Goal: Task Accomplishment & Management: Manage account settings

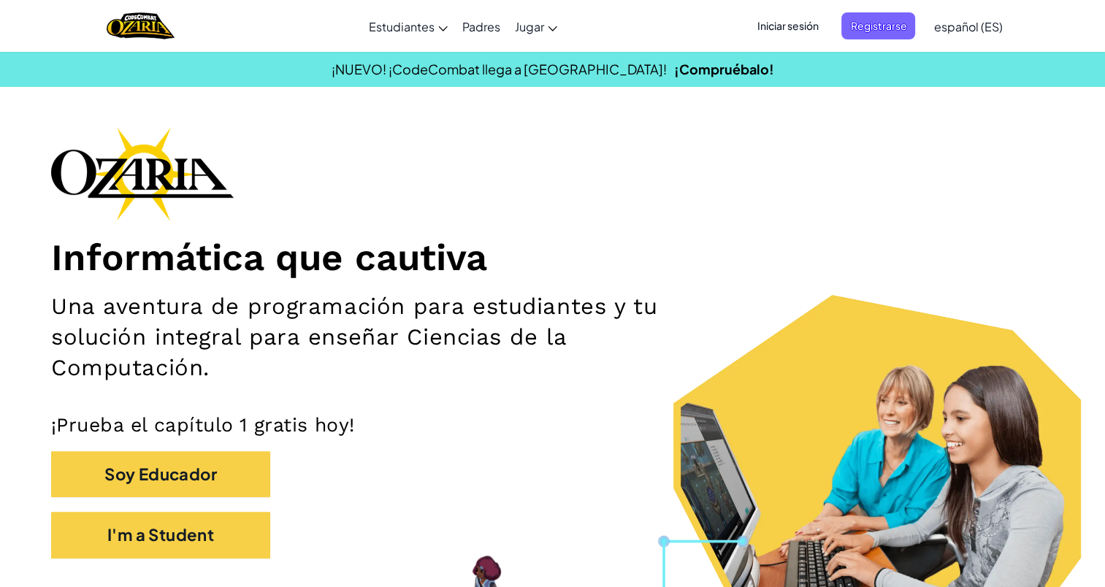
click at [142, 542] on button "I'm a Student" at bounding box center [160, 535] width 219 height 46
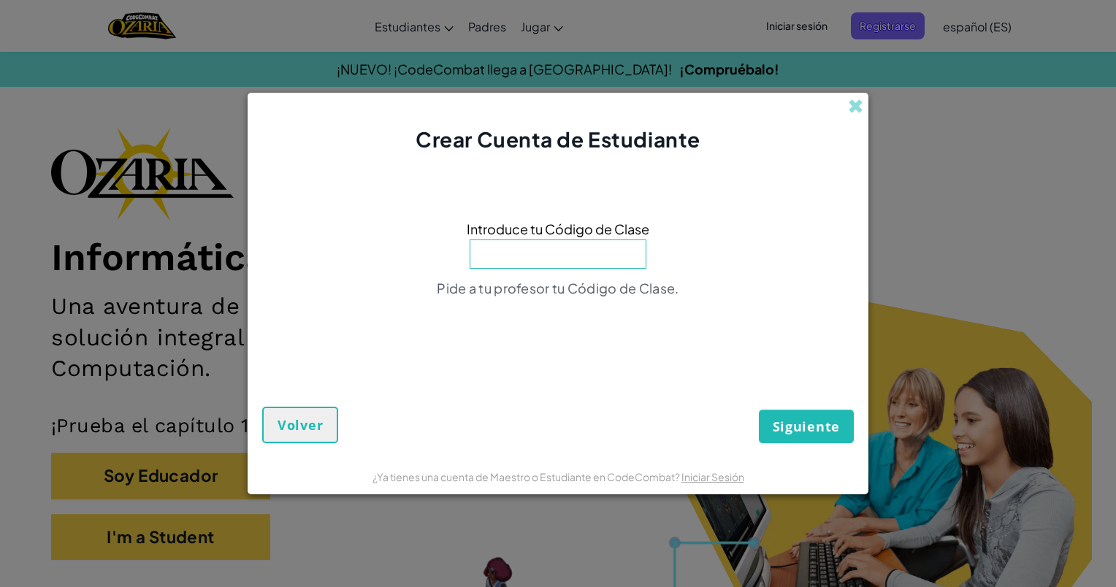
click at [850, 118] on div "Crear Cuenta de Estudiante" at bounding box center [558, 123] width 621 height 61
click at [854, 105] on span at bounding box center [855, 106] width 15 height 15
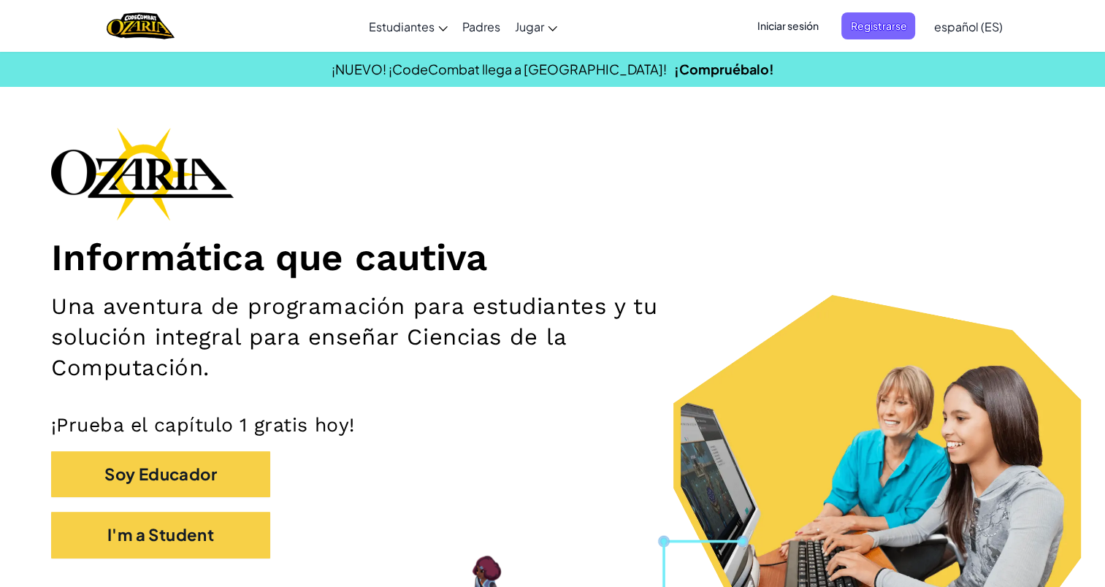
click at [805, 31] on span "Iniciar sesión" at bounding box center [787, 25] width 79 height 27
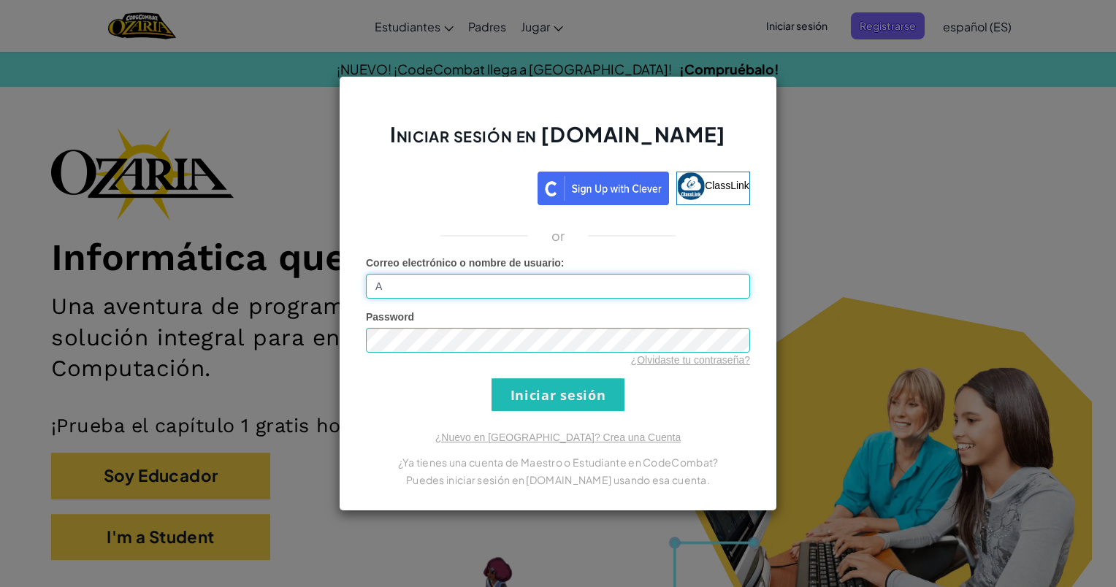
type input "[EMAIL_ADDRESS][DOMAIN_NAME]"
click at [491, 378] on input "Iniciar sesión" at bounding box center [557, 394] width 133 height 33
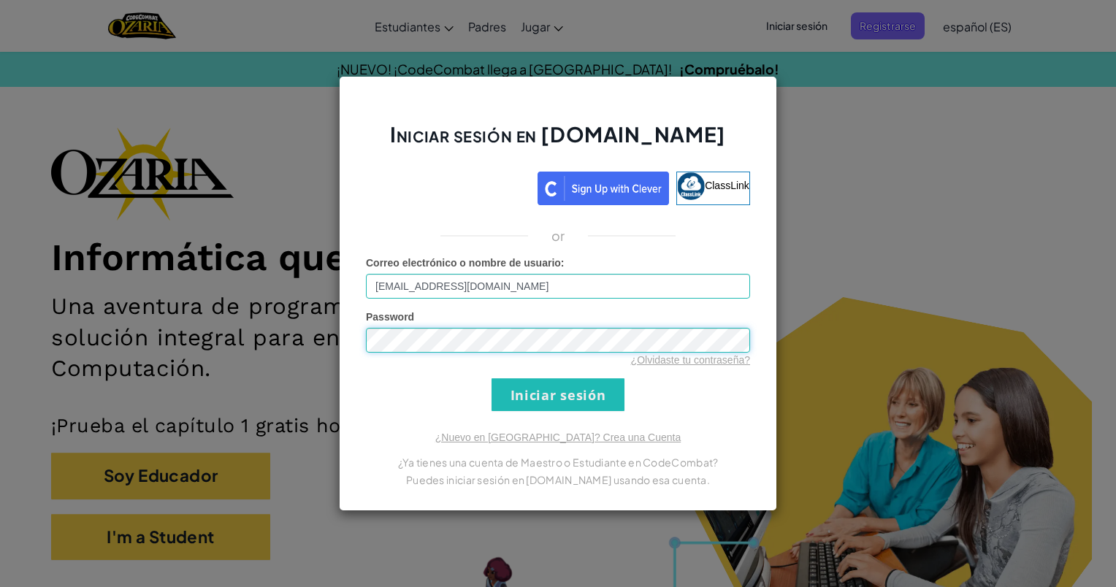
click at [491, 378] on input "Iniciar sesión" at bounding box center [557, 394] width 133 height 33
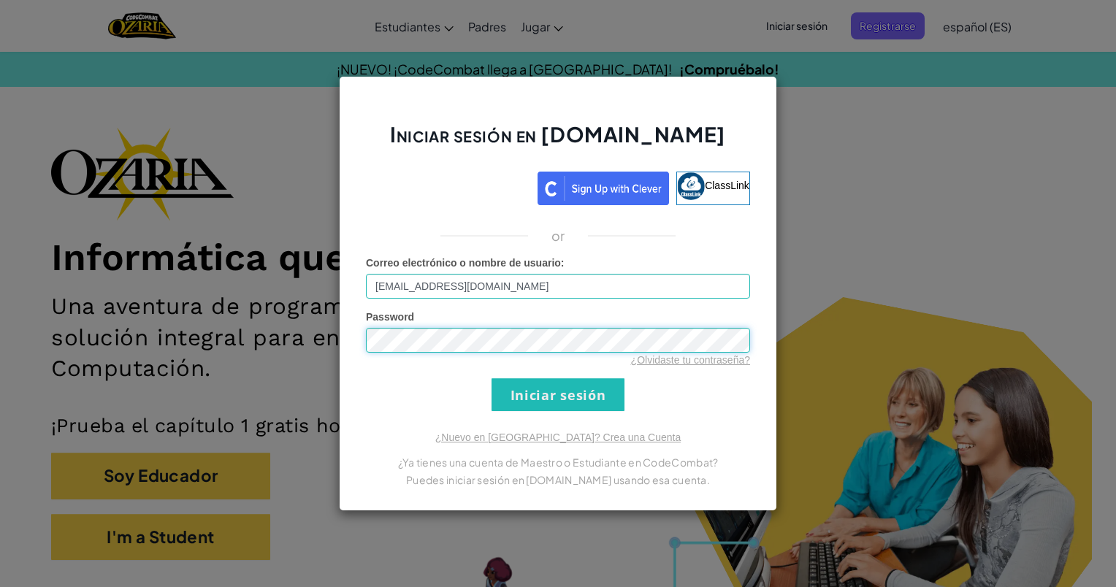
click at [491, 378] on input "Iniciar sesión" at bounding box center [557, 394] width 133 height 33
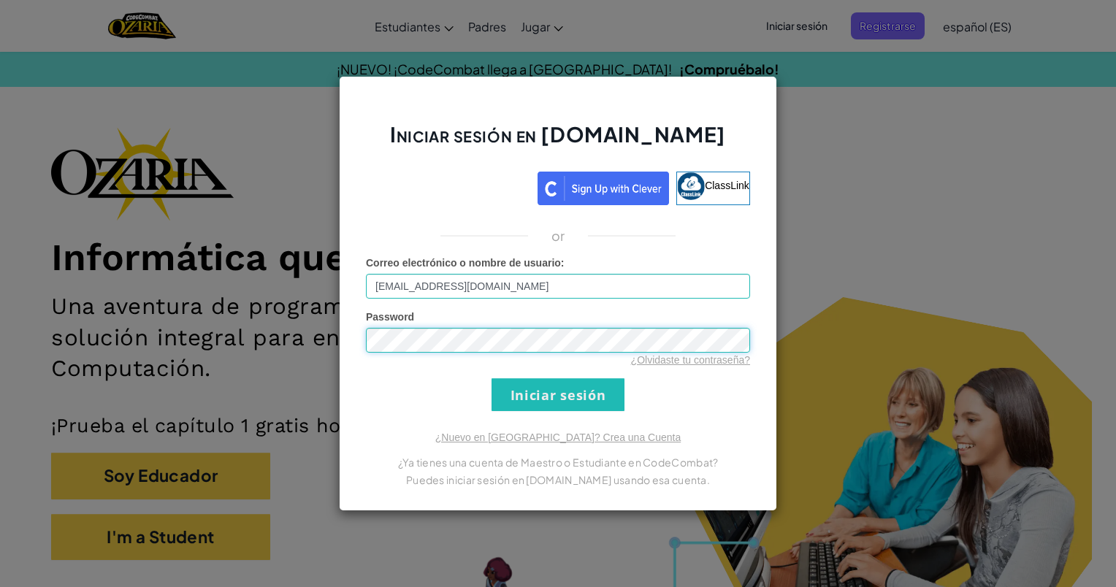
click at [491, 378] on input "Iniciar sesión" at bounding box center [557, 394] width 133 height 33
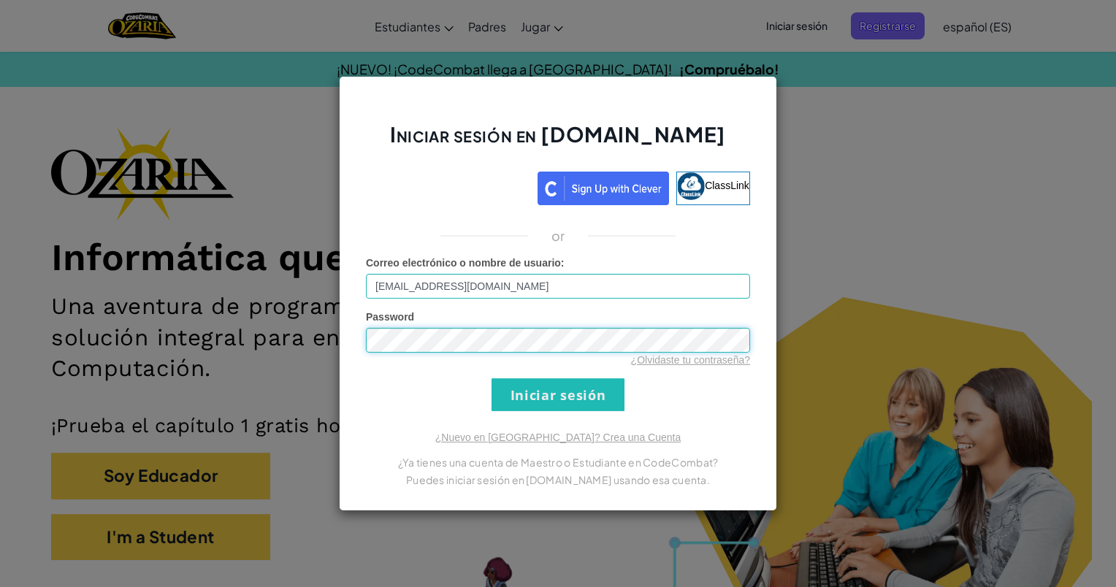
click at [491, 378] on input "Iniciar sesión" at bounding box center [557, 394] width 133 height 33
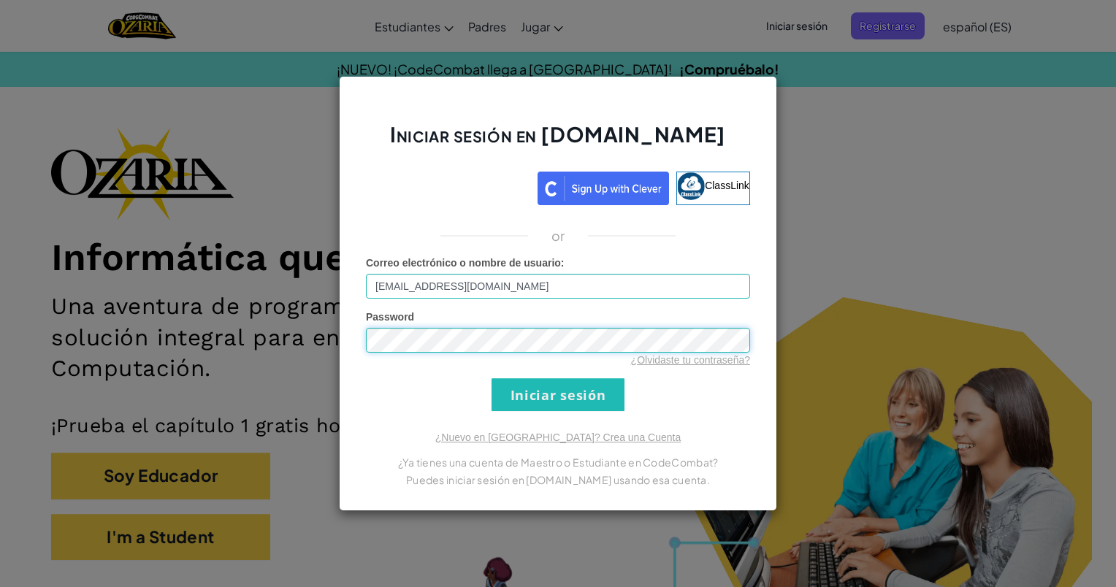
click at [491, 378] on input "Iniciar sesión" at bounding box center [557, 394] width 133 height 33
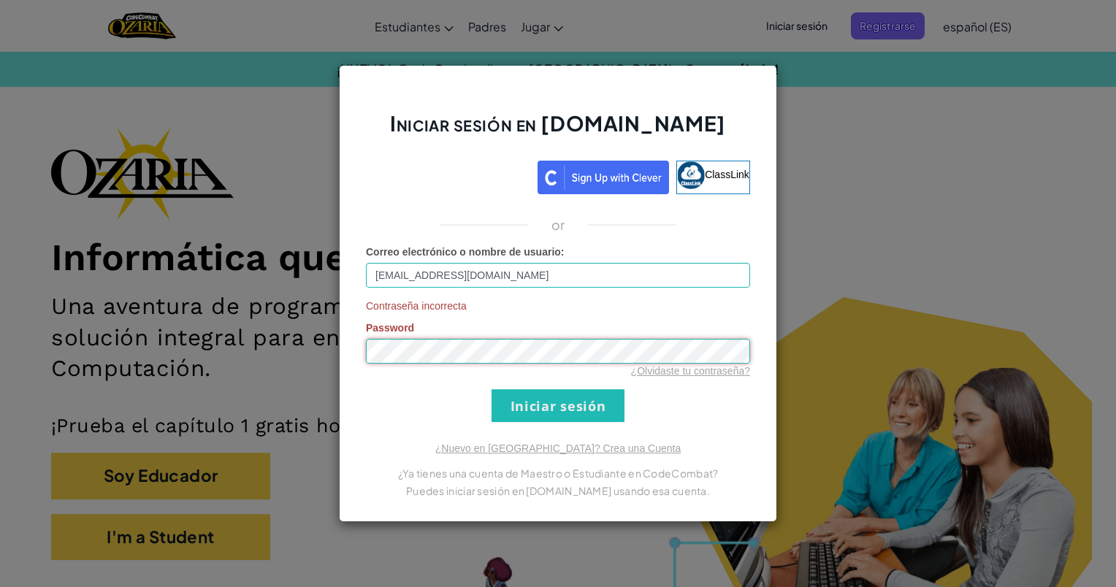
click at [491, 389] on input "Iniciar sesión" at bounding box center [557, 405] width 133 height 33
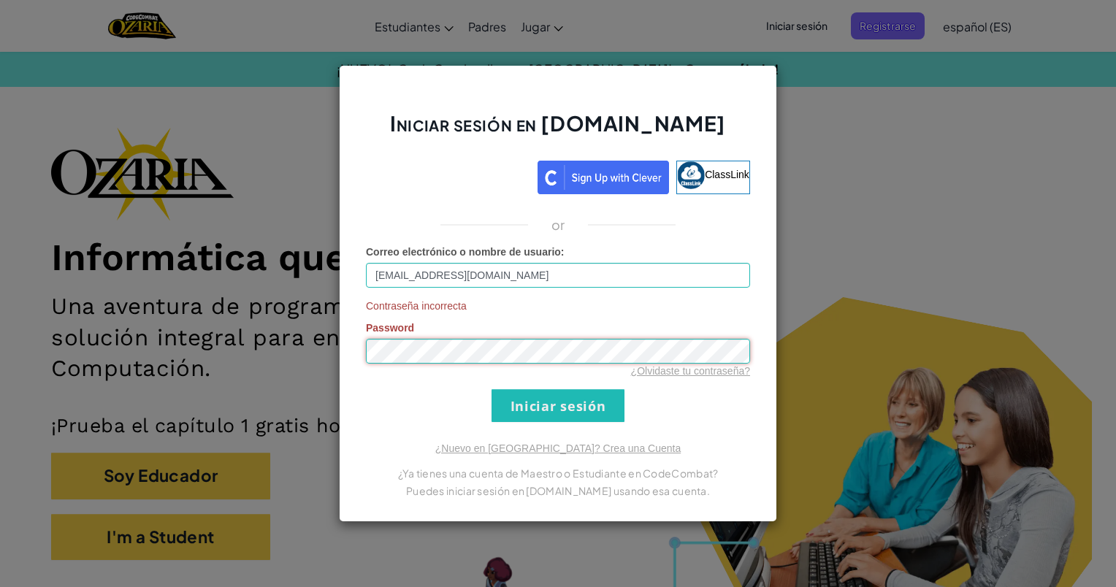
click at [491, 389] on input "Iniciar sesión" at bounding box center [557, 405] width 133 height 33
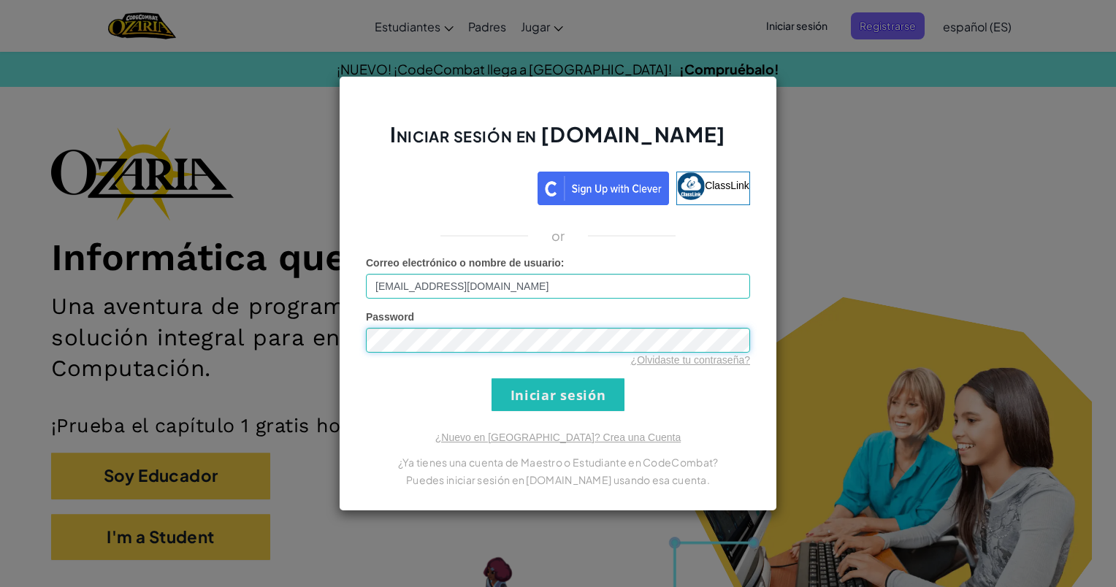
click at [491, 378] on input "Iniciar sesión" at bounding box center [557, 394] width 133 height 33
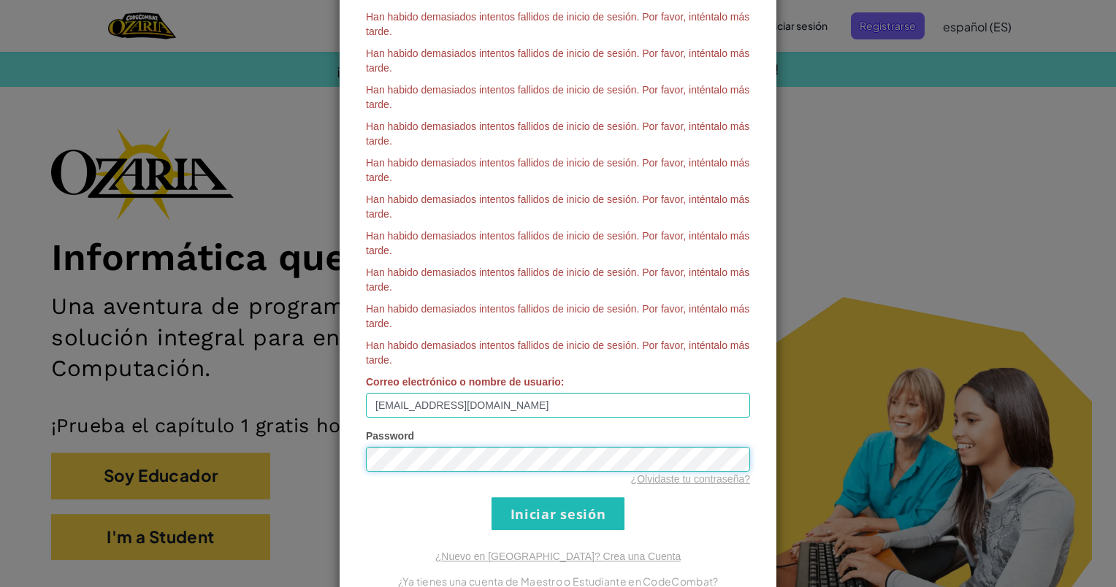
scroll to position [287, 0]
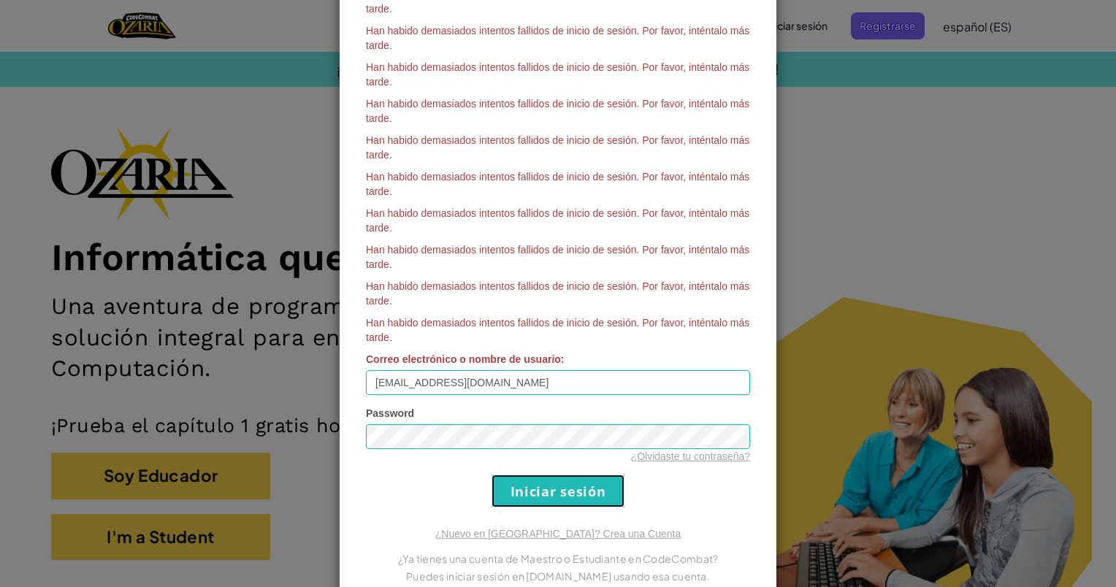
click at [571, 491] on input "Iniciar sesión" at bounding box center [557, 491] width 133 height 33
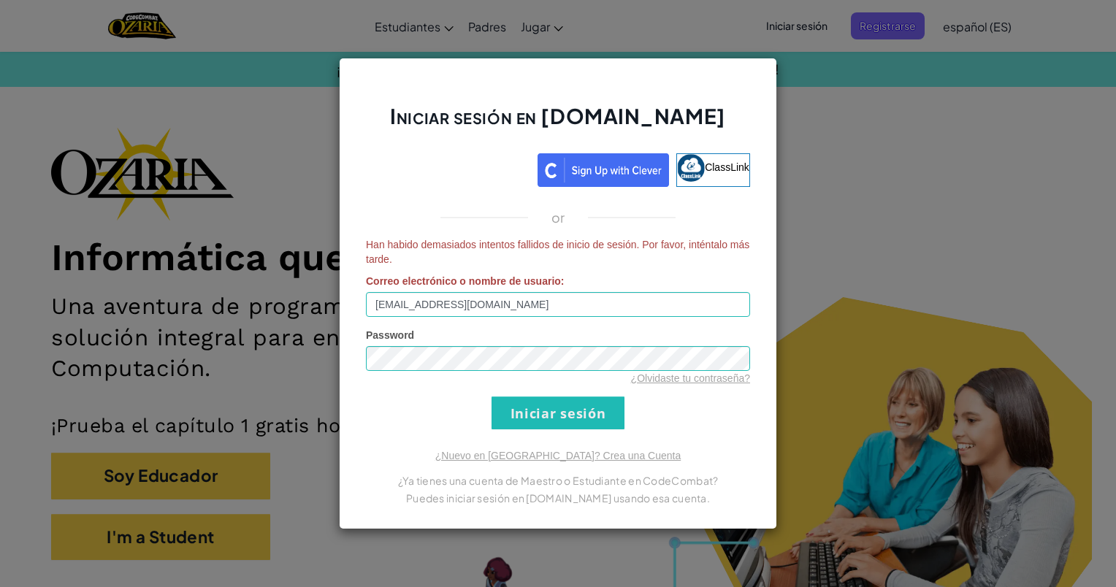
click at [423, 260] on span "Han habido demasiados intentos fallidos de inicio de sesión. Por favor, inténta…" at bounding box center [558, 251] width 384 height 29
